Goal: Obtain resource: Obtain resource

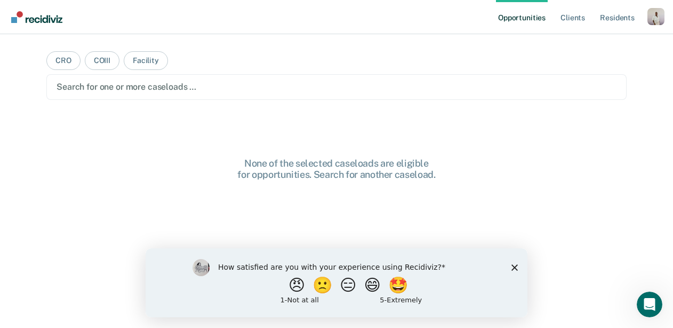
drag, startPoint x: 517, startPoint y: 266, endPoint x: 669, endPoint y: 505, distance: 283.5
click at [517, 266] on icon "Close survey" at bounding box center [515, 267] width 6 height 6
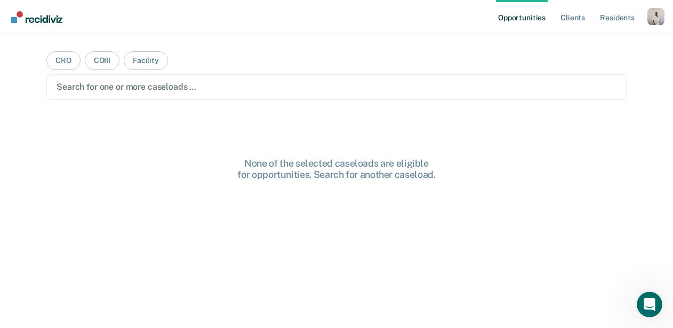
click at [647, 30] on ul "Opportunities Client s Resident s" at bounding box center [572, 17] width 152 height 34
click at [651, 23] on div "Profile dropdown button" at bounding box center [656, 16] width 17 height 17
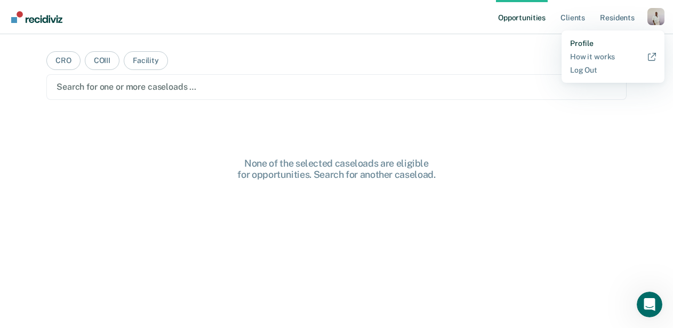
click at [602, 41] on link "Profile" at bounding box center [613, 43] width 86 height 9
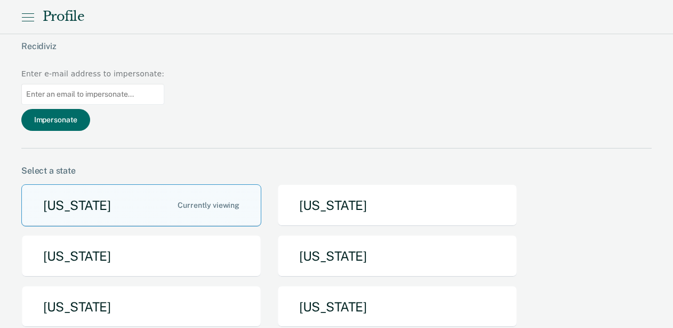
click at [164, 84] on input at bounding box center [92, 94] width 143 height 21
paste input "[EMAIL_ADDRESS][PERSON_NAME][DOMAIN_NAME][US_STATE]"
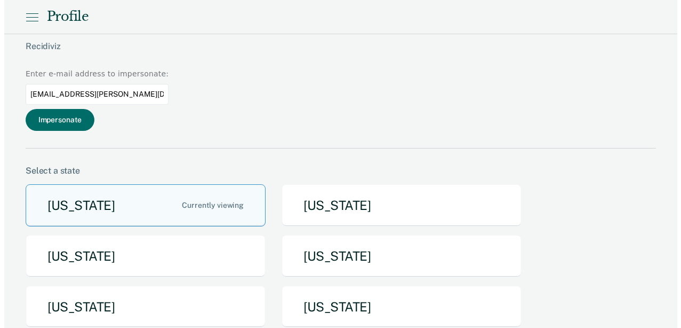
scroll to position [0, 22]
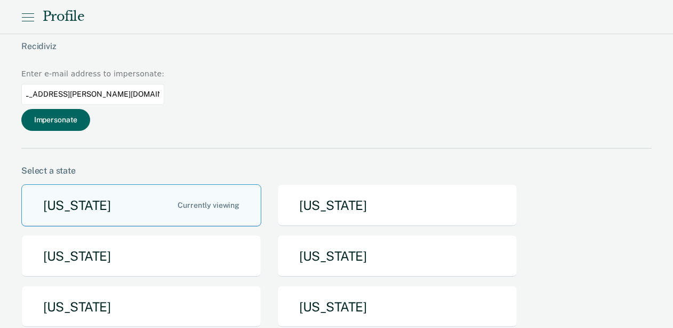
type input "[EMAIL_ADDRESS][PERSON_NAME][DOMAIN_NAME][US_STATE]"
click at [90, 109] on button "Impersonate" at bounding box center [55, 120] width 69 height 22
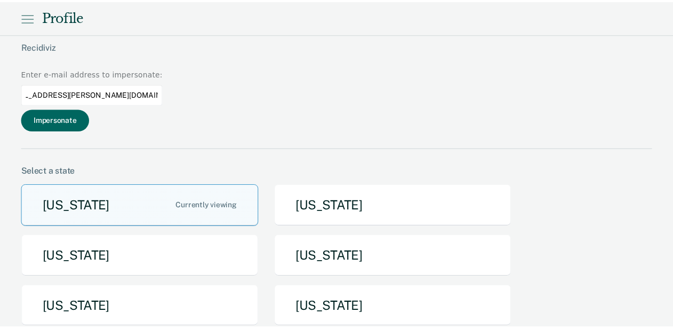
scroll to position [0, 0]
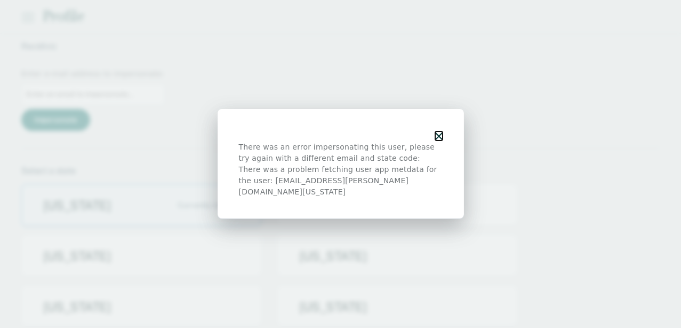
click at [440, 140] on icon "button" at bounding box center [438, 135] width 7 height 7
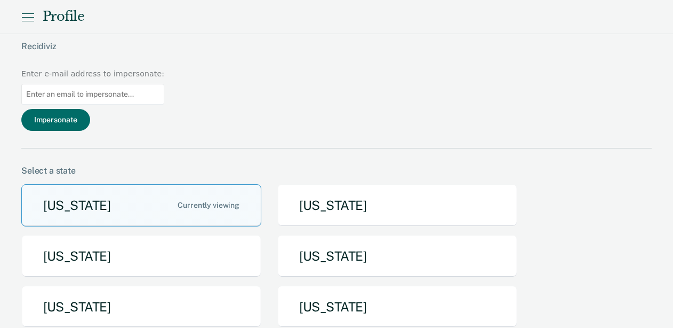
click at [164, 84] on input at bounding box center [92, 94] width 143 height 21
paste input "[EMAIL_ADDRESS][PERSON_NAME][DOMAIN_NAME][US_STATE]"
drag, startPoint x: 556, startPoint y: 44, endPoint x: 480, endPoint y: 50, distance: 76.5
click at [480, 50] on div "naomi.lilly@recidiviz.org Recidiviz Enter e-mail address to impersonate: deasha…" at bounding box center [336, 82] width 631 height 131
click at [164, 84] on input "deasharea.winfield-morris@tdcj.texas.gov" at bounding box center [92, 94] width 143 height 21
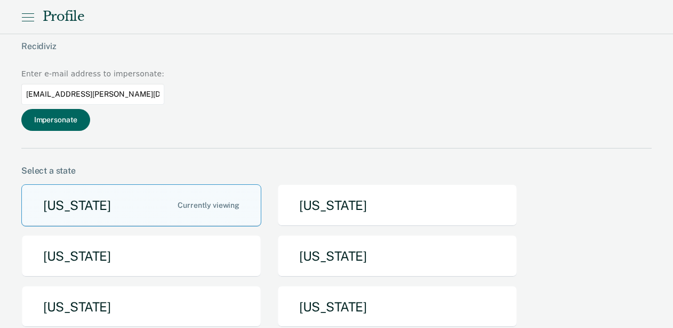
type input "deasharea.winfield-morris@tdcj.texas.gov"
click at [90, 109] on button "Impersonate" at bounding box center [55, 120] width 69 height 22
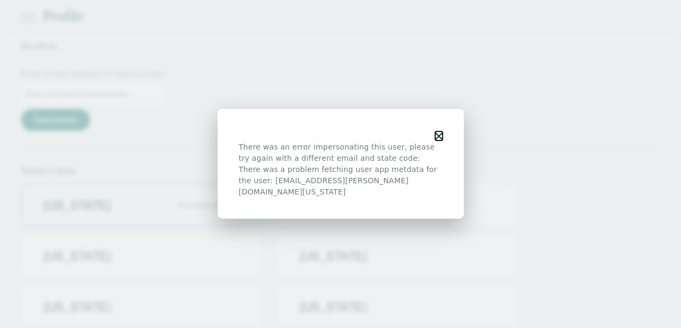
click at [441, 140] on icon "button" at bounding box center [438, 135] width 7 height 7
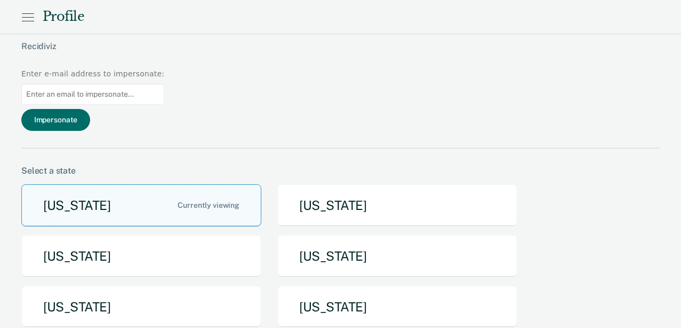
click at [564, 40] on div "There was an error impersonating this user, please try again with a different e…" at bounding box center [340, 164] width 681 height 328
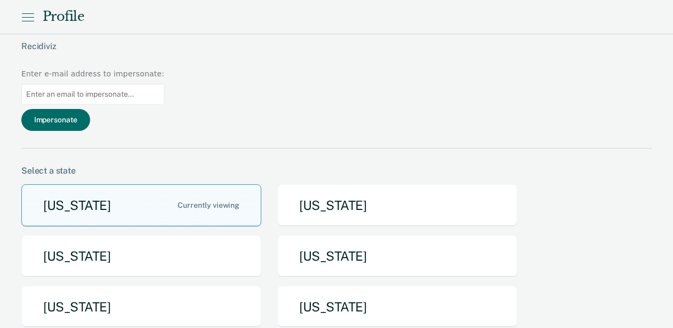
click at [164, 84] on input at bounding box center [92, 94] width 143 height 21
paste input "deasharea.winfield-morris@tdcj.texas.gov"
type input "deasharea.winfield-morris@tdcj.texas.gov"
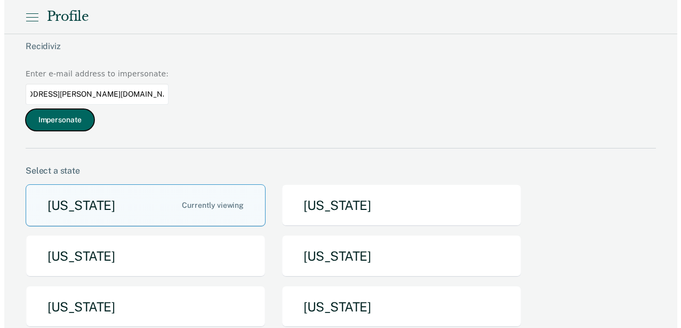
scroll to position [0, 0]
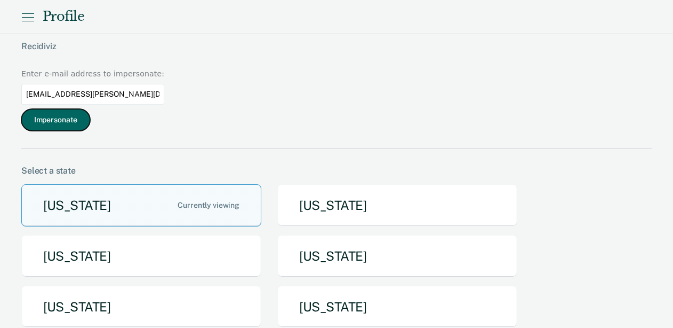
click at [90, 109] on button "Impersonate" at bounding box center [55, 120] width 69 height 22
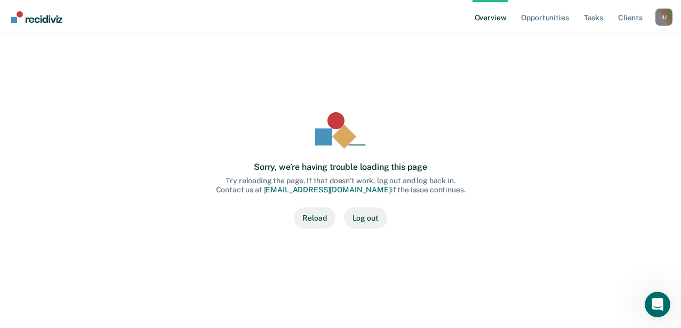
click at [321, 219] on button "Reload" at bounding box center [314, 217] width 41 height 21
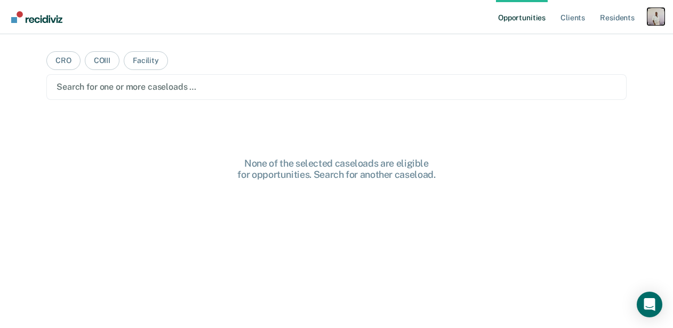
click at [660, 12] on div "Profile dropdown button" at bounding box center [656, 16] width 17 height 17
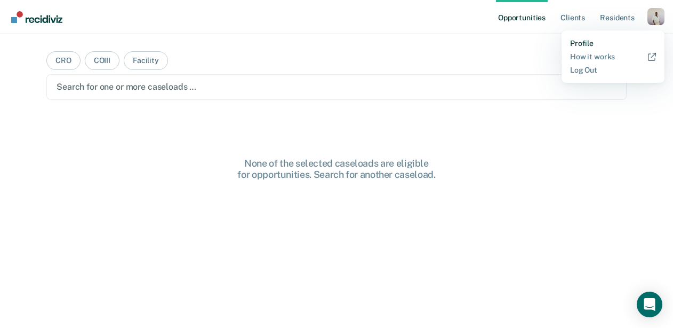
click at [587, 41] on link "Profile" at bounding box center [613, 43] width 86 height 9
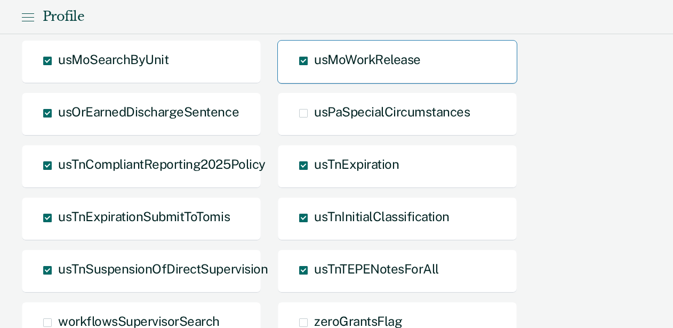
scroll to position [1381, 0]
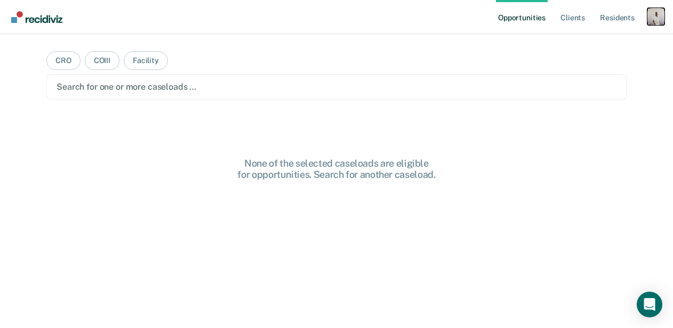
click at [650, 22] on div "Profile dropdown button" at bounding box center [656, 16] width 17 height 17
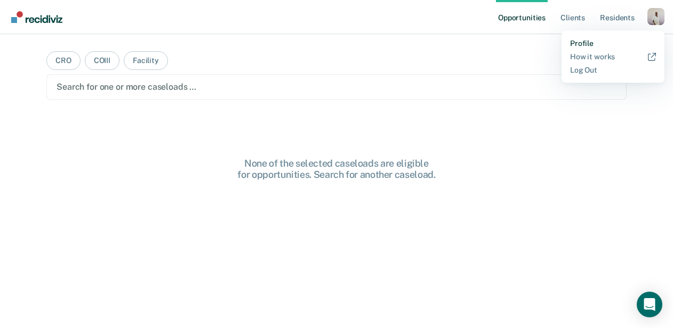
click at [590, 45] on link "Profile" at bounding box center [613, 43] width 86 height 9
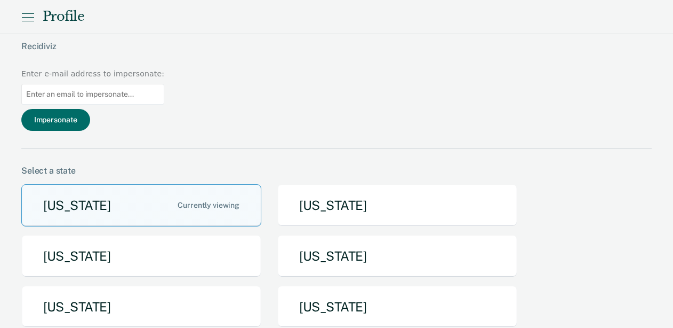
click at [164, 84] on input at bounding box center [92, 94] width 143 height 21
paste input "[EMAIL_ADDRESS][DOMAIN_NAME][US_STATE]"
type input "[EMAIL_ADDRESS][DOMAIN_NAME][US_STATE]"
click at [90, 109] on button "Impersonate" at bounding box center [55, 120] width 69 height 22
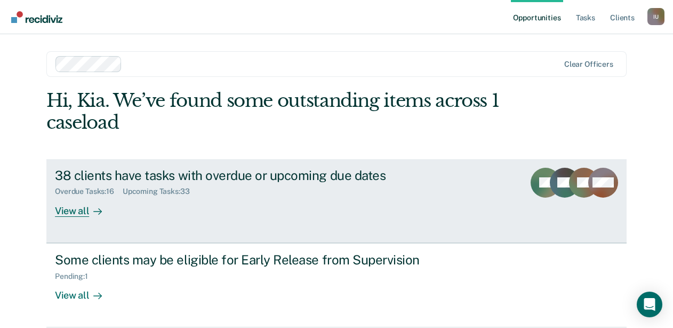
click at [121, 174] on div "38 clients have tasks with overdue or upcoming due dates" at bounding box center [242, 175] width 374 height 15
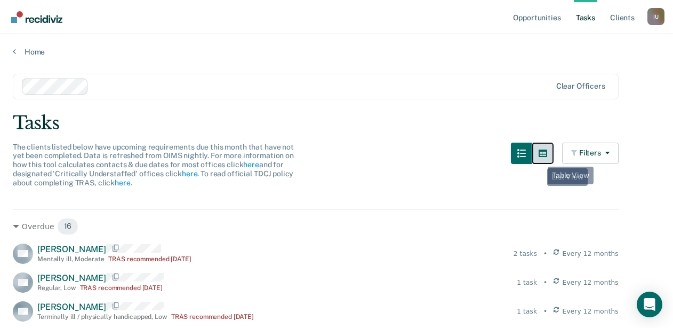
click at [540, 158] on button "button" at bounding box center [542, 152] width 21 height 21
click at [547, 152] on icon "button" at bounding box center [543, 153] width 9 height 9
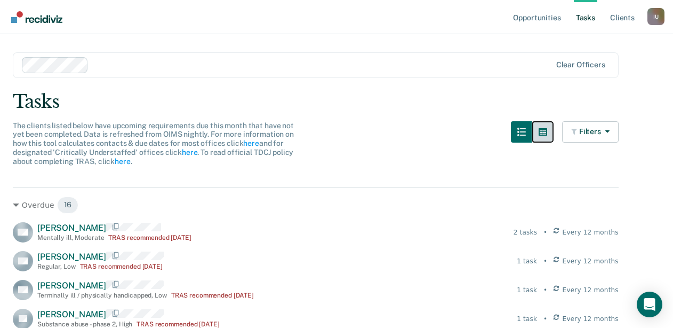
scroll to position [22, 0]
click at [547, 132] on icon "button" at bounding box center [543, 131] width 9 height 9
click at [490, 141] on div "The clients listed below have upcoming requirements due this month that have no…" at bounding box center [316, 150] width 606 height 58
click at [532, 133] on button "button" at bounding box center [521, 131] width 21 height 21
click at [554, 131] on button "button" at bounding box center [542, 131] width 21 height 21
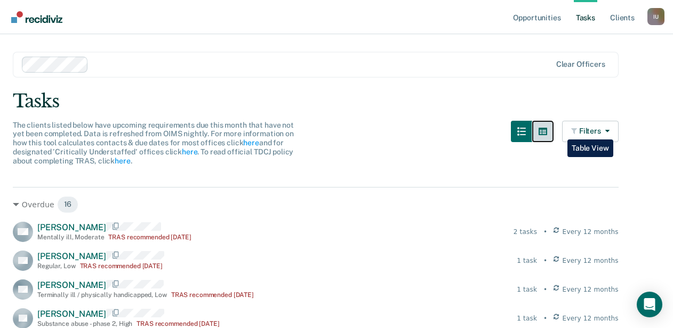
click at [554, 131] on button "button" at bounding box center [542, 131] width 21 height 21
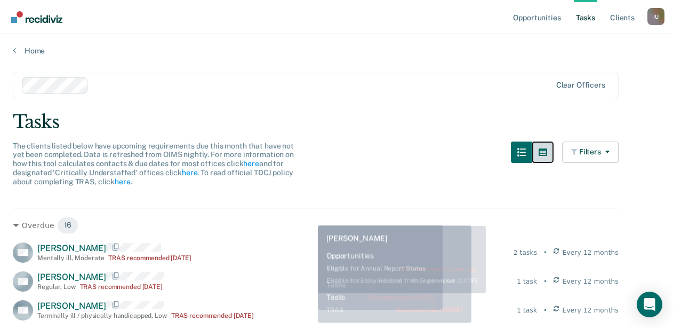
scroll to position [0, 0]
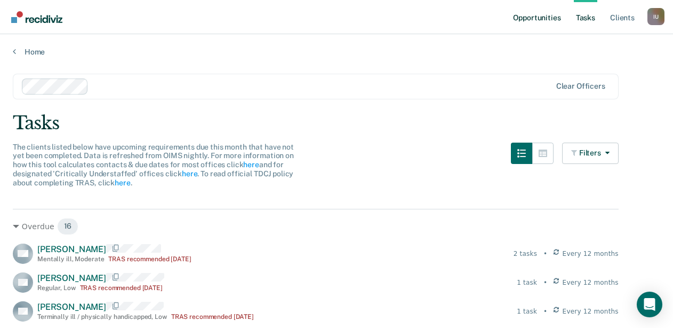
click at [519, 14] on link "Opportunities" at bounding box center [537, 17] width 52 height 34
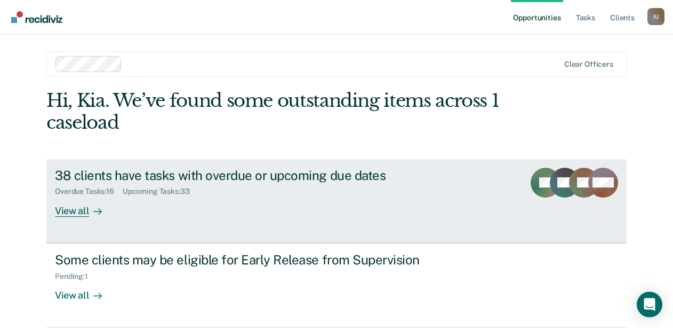
click at [170, 181] on div "38 clients have tasks with overdue or upcoming due dates" at bounding box center [242, 175] width 374 height 15
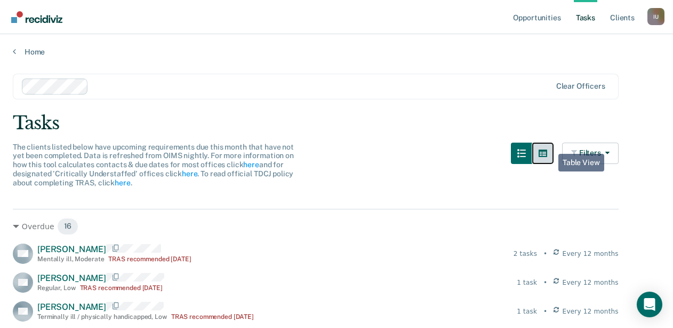
click at [551, 146] on button "button" at bounding box center [542, 152] width 21 height 21
click at [555, 18] on link "Opportunities" at bounding box center [537, 17] width 52 height 34
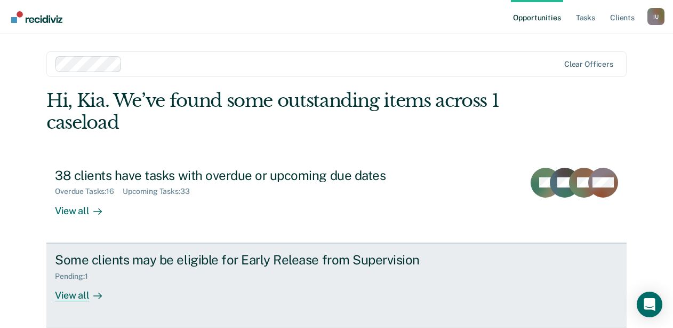
click at [162, 263] on div "Some clients may be eligible for Early Release from Supervision" at bounding box center [242, 259] width 374 height 15
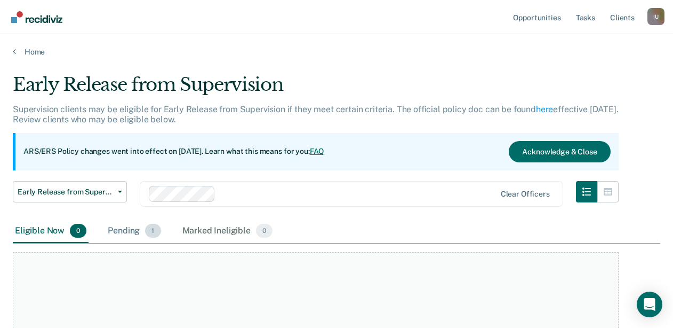
click at [125, 233] on div "Pending 1" at bounding box center [134, 230] width 57 height 23
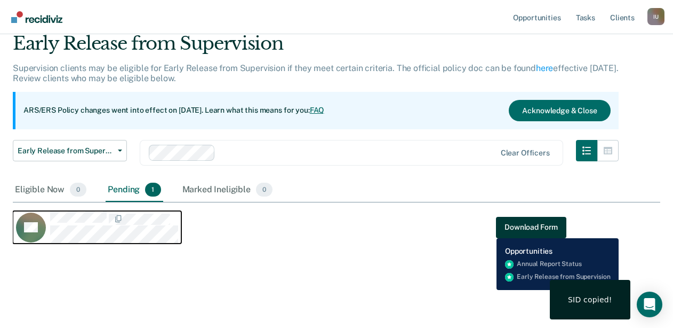
scroll to position [41, 0]
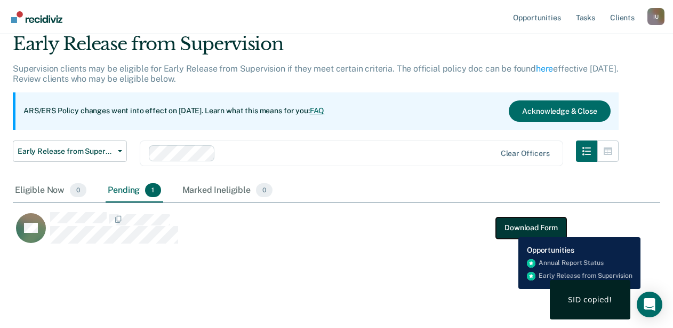
click at [511, 229] on button "Download Form" at bounding box center [531, 227] width 70 height 21
